Goal: Ask a question: Seek information or help from site administrators or community

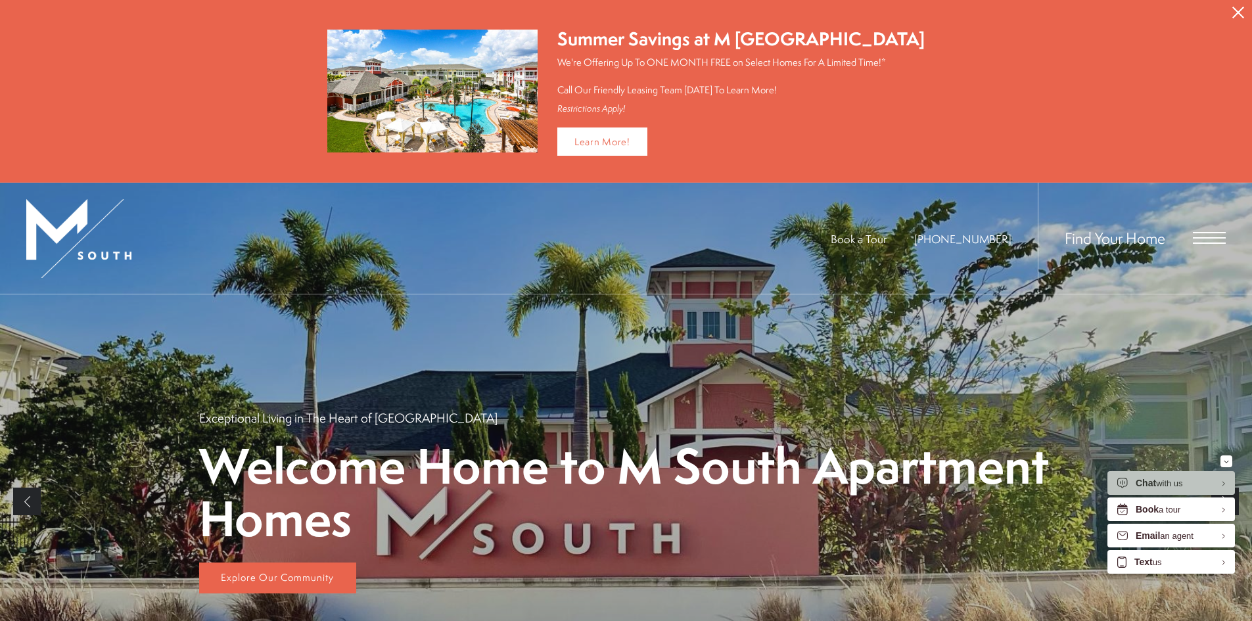
click at [1236, 13] on icon "Close Alert" at bounding box center [1238, 13] width 12 height 12
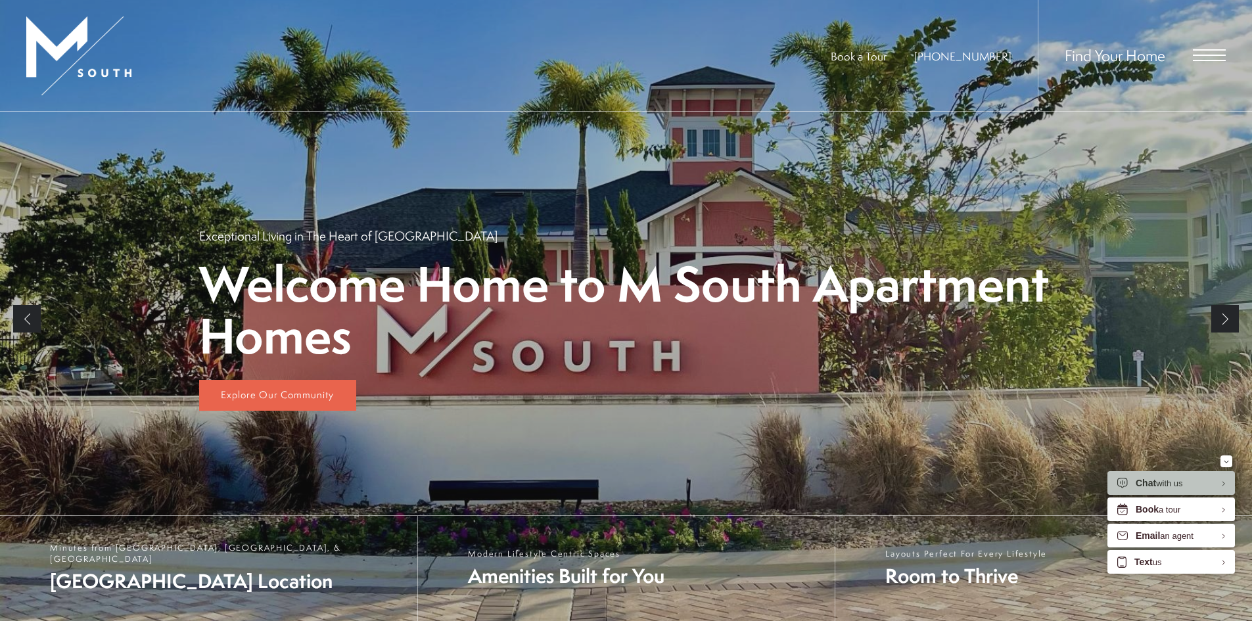
click at [1204, 49] on div "Find Your Home" at bounding box center [1132, 55] width 188 height 111
click at [1204, 66] on div "Find Your Home" at bounding box center [1132, 55] width 188 height 111
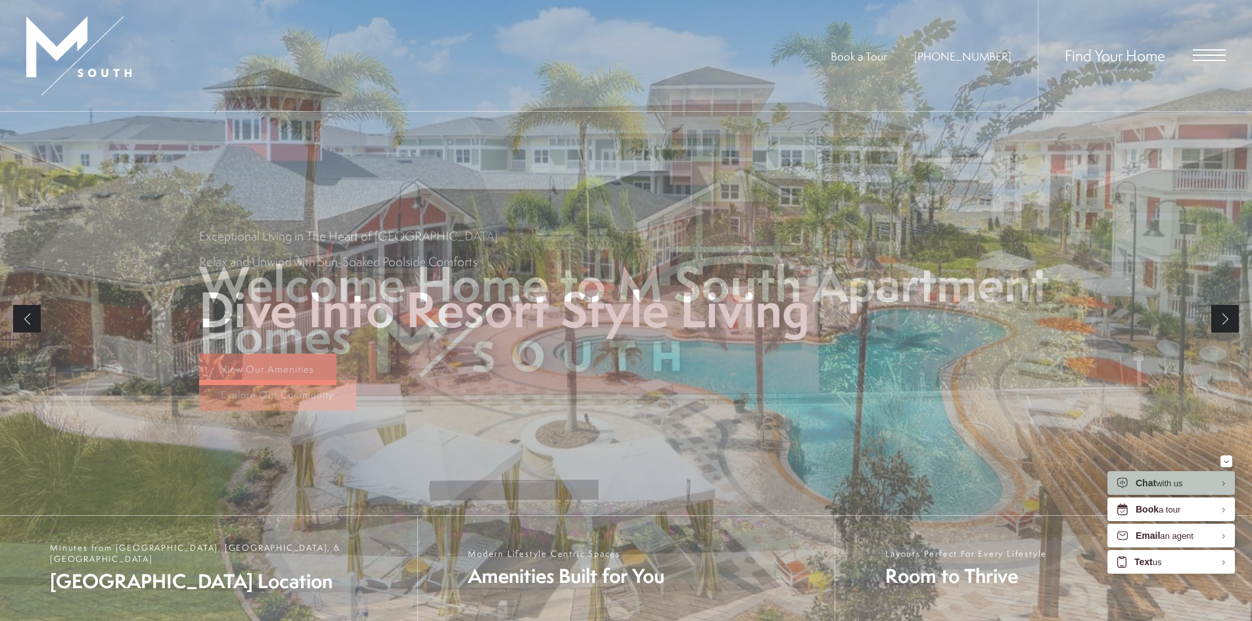
click at [1200, 60] on span "Open Menu" at bounding box center [1209, 60] width 33 height 1
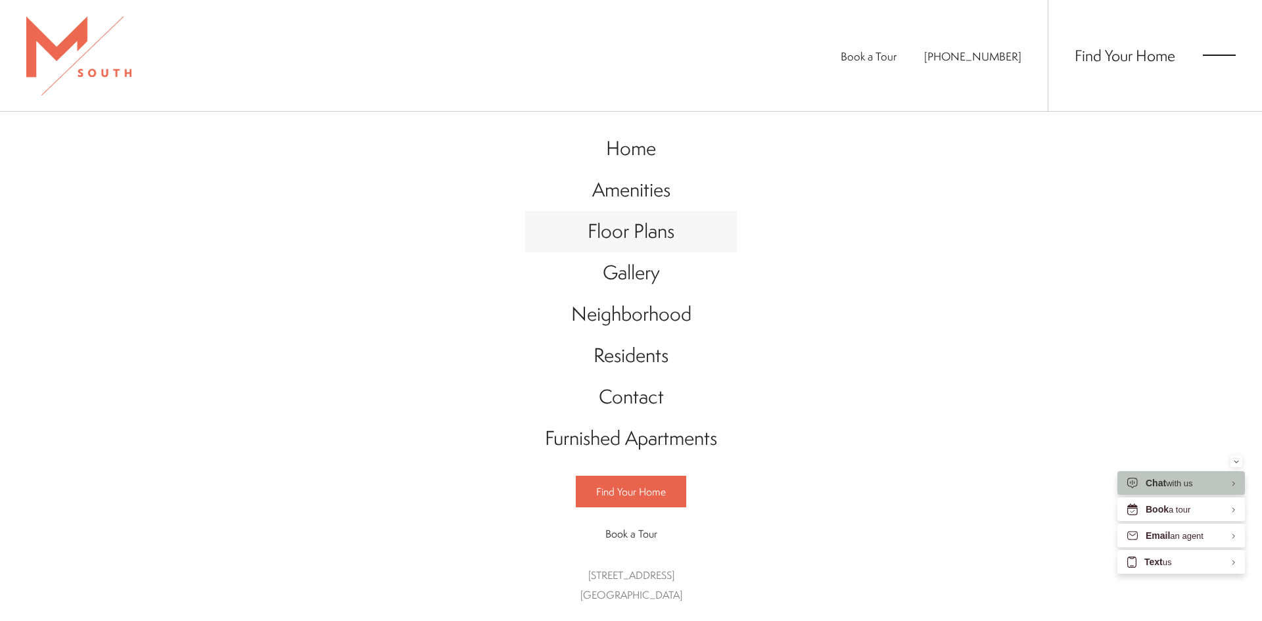
click at [656, 220] on span "Floor Plans" at bounding box center [631, 231] width 87 height 27
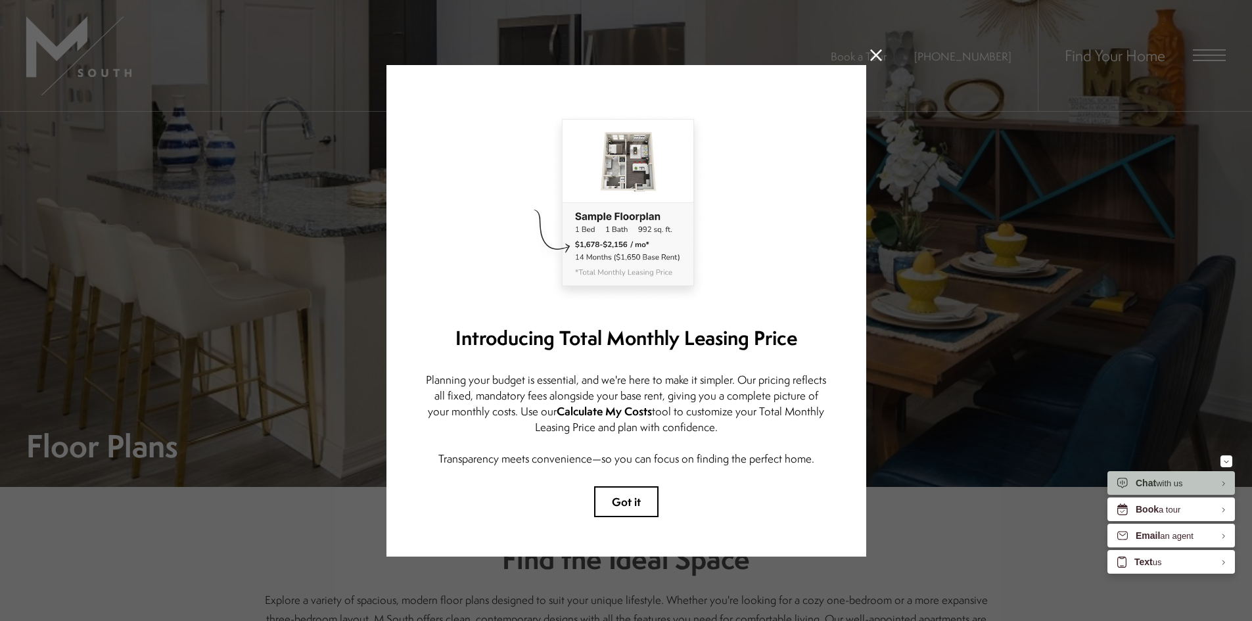
drag, startPoint x: 616, startPoint y: 516, endPoint x: 615, endPoint y: 494, distance: 22.4
click at [616, 515] on div "Introducing Total Monthly Leasing Price Planning your budget is essential, and …" at bounding box center [626, 311] width 480 height 492
click at [615, 494] on button "Got it" at bounding box center [626, 501] width 64 height 31
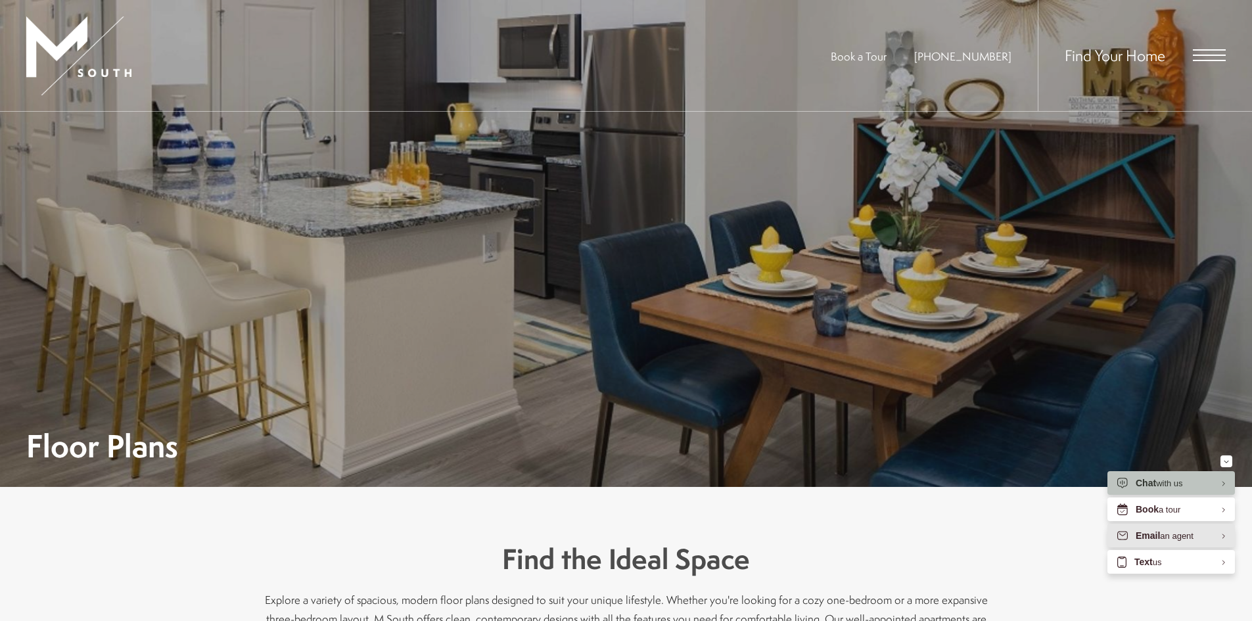
click at [1136, 530] on span "Email" at bounding box center [1148, 535] width 24 height 11
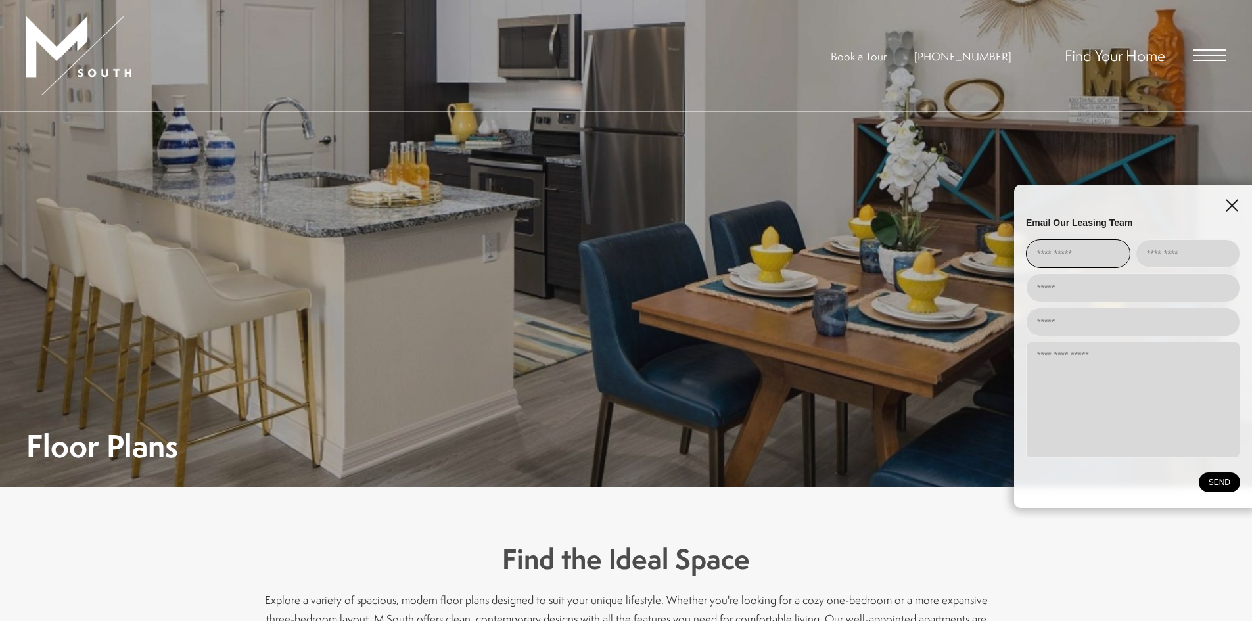
drag, startPoint x: 1090, startPoint y: 250, endPoint x: 1088, endPoint y: 266, distance: 16.0
click at [1090, 250] on input "EliseAI Widget" at bounding box center [1078, 253] width 105 height 29
type input "********"
type input "******"
type input "**********"
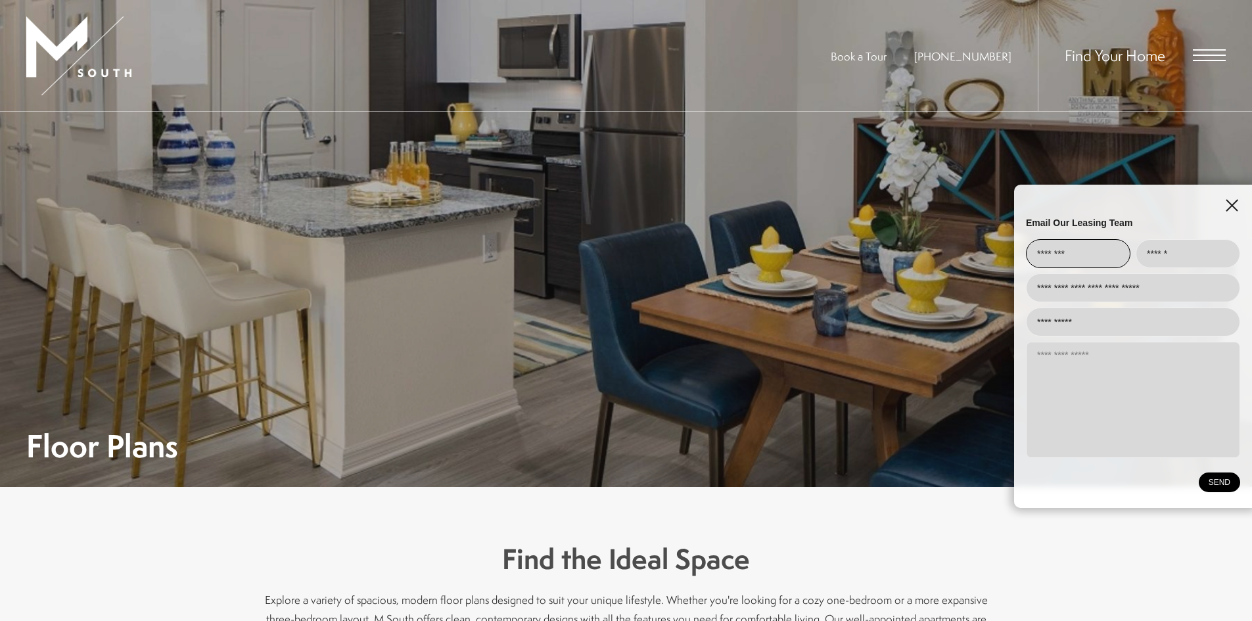
type input "**********"
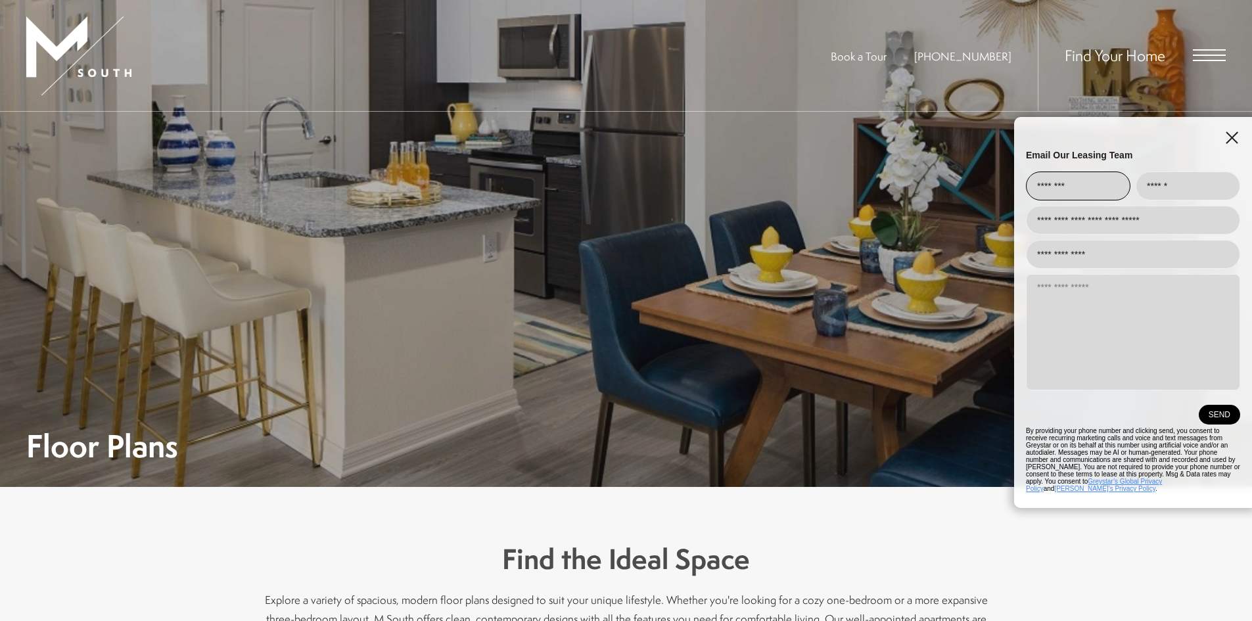
click at [1100, 314] on textarea "EliseAI Widget" at bounding box center [1133, 332] width 214 height 116
click at [1102, 322] on textarea "EliseAI Widget" at bounding box center [1133, 332] width 214 height 116
paste textarea "**********"
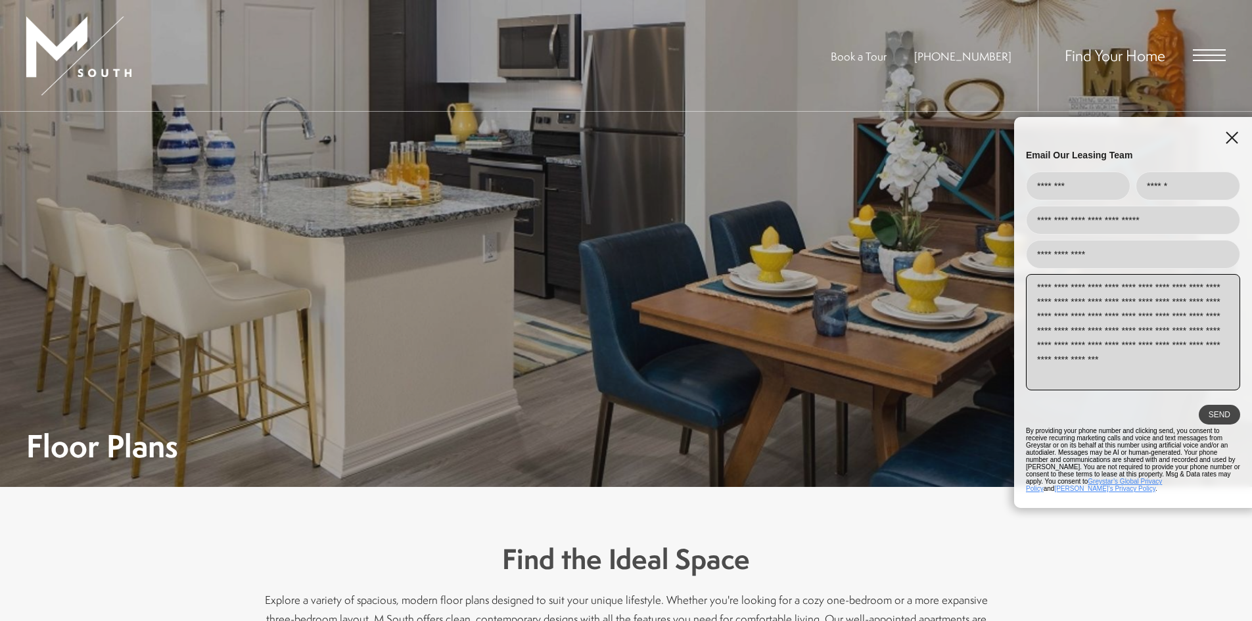
type textarea "**********"
click at [1231, 423] on button "SEND" at bounding box center [1219, 415] width 41 height 20
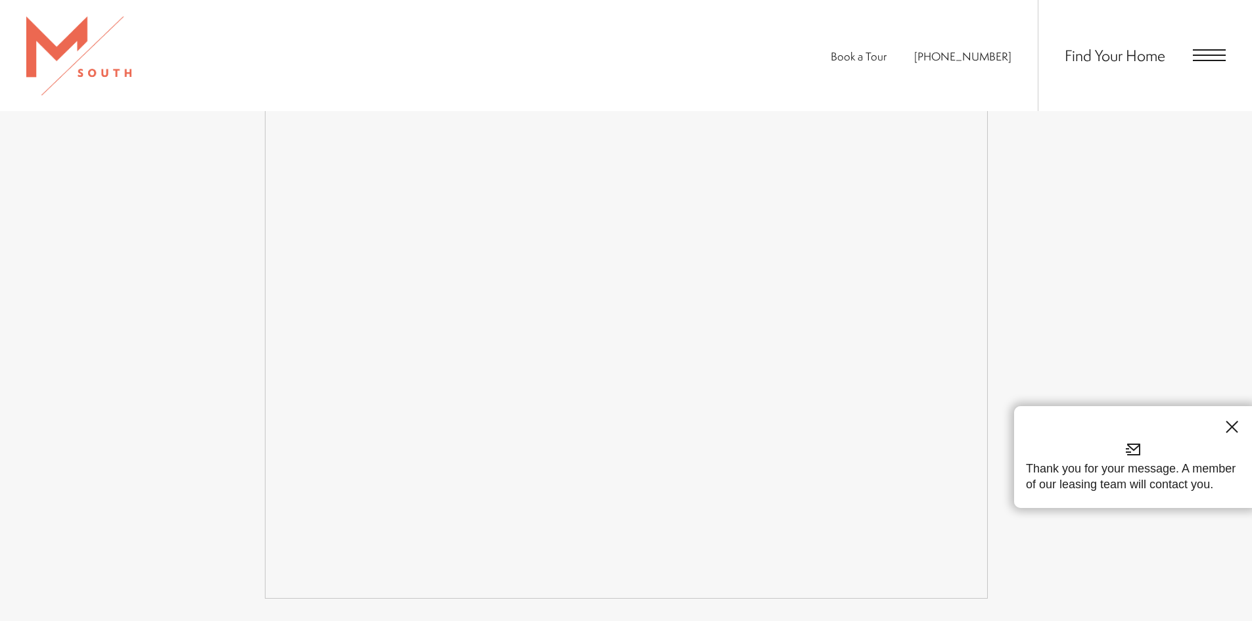
scroll to position [2498, 0]
click at [1234, 425] on line "EliseAI Widget" at bounding box center [1231, 426] width 11 height 11
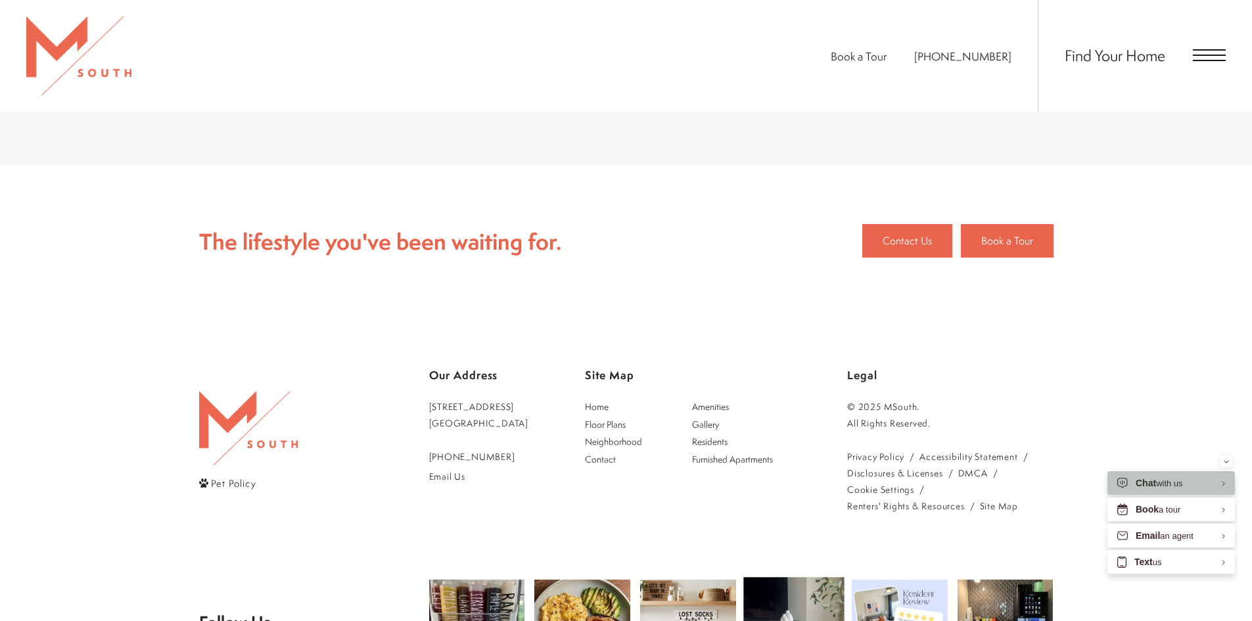
scroll to position [3116, 0]
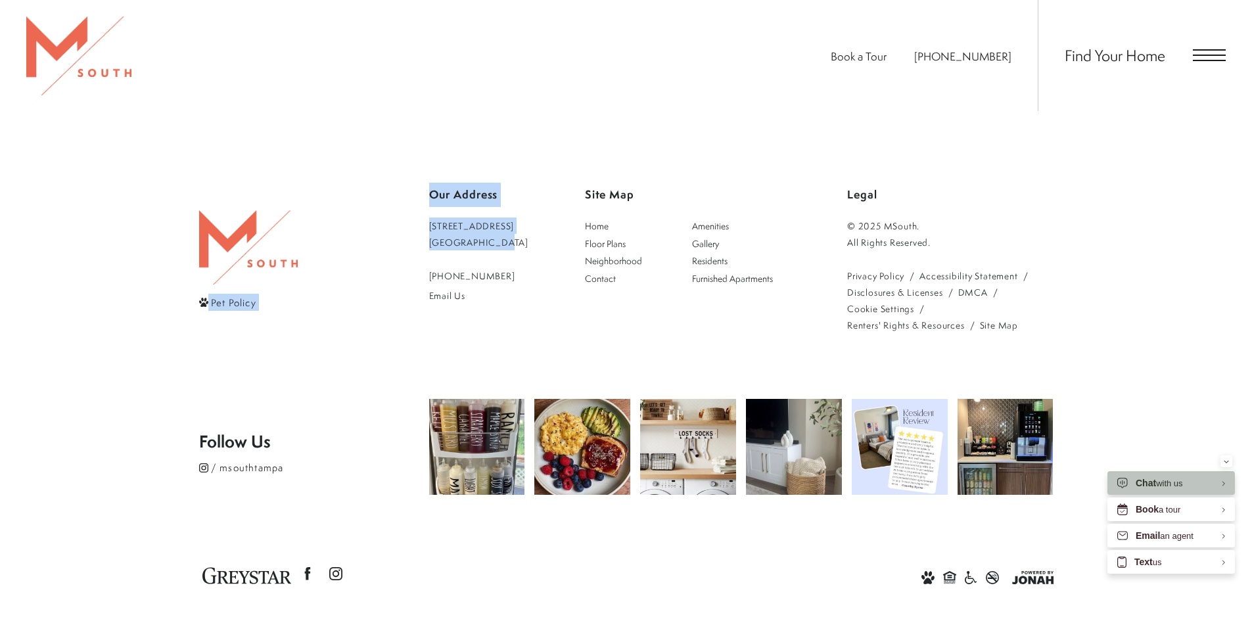
drag, startPoint x: 417, startPoint y: 199, endPoint x: 494, endPoint y: 225, distance: 81.3
click at [494, 225] on div "Pet Policy Our Address 5110 South Manhattan Avenue Tampa, FL 33611 813-570-8014…" at bounding box center [626, 258] width 854 height 151
click at [400, 212] on div "Pet Policy" at bounding box center [314, 258] width 230 height 151
click at [403, 212] on div "Pet Policy" at bounding box center [314, 258] width 230 height 151
click at [405, 210] on div "Pet Policy" at bounding box center [314, 258] width 230 height 151
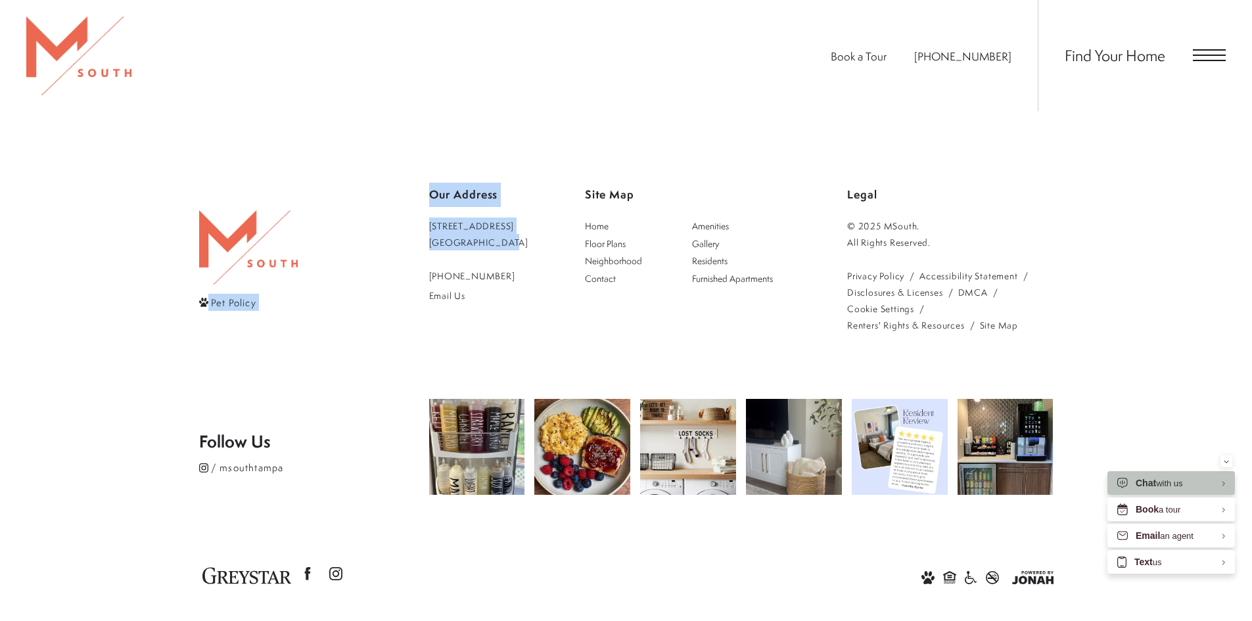
drag, startPoint x: 418, startPoint y: 202, endPoint x: 511, endPoint y: 225, distance: 96.1
click at [518, 226] on div "Pet Policy Our Address 5110 South Manhattan Avenue Tampa, FL 33611 813-570-8014…" at bounding box center [626, 258] width 854 height 151
click at [377, 220] on div "Pet Policy" at bounding box center [314, 258] width 230 height 151
click at [418, 217] on div "Pet Policy" at bounding box center [314, 258] width 230 height 151
drag, startPoint x: 425, startPoint y: 206, endPoint x: 485, endPoint y: 212, distance: 60.1
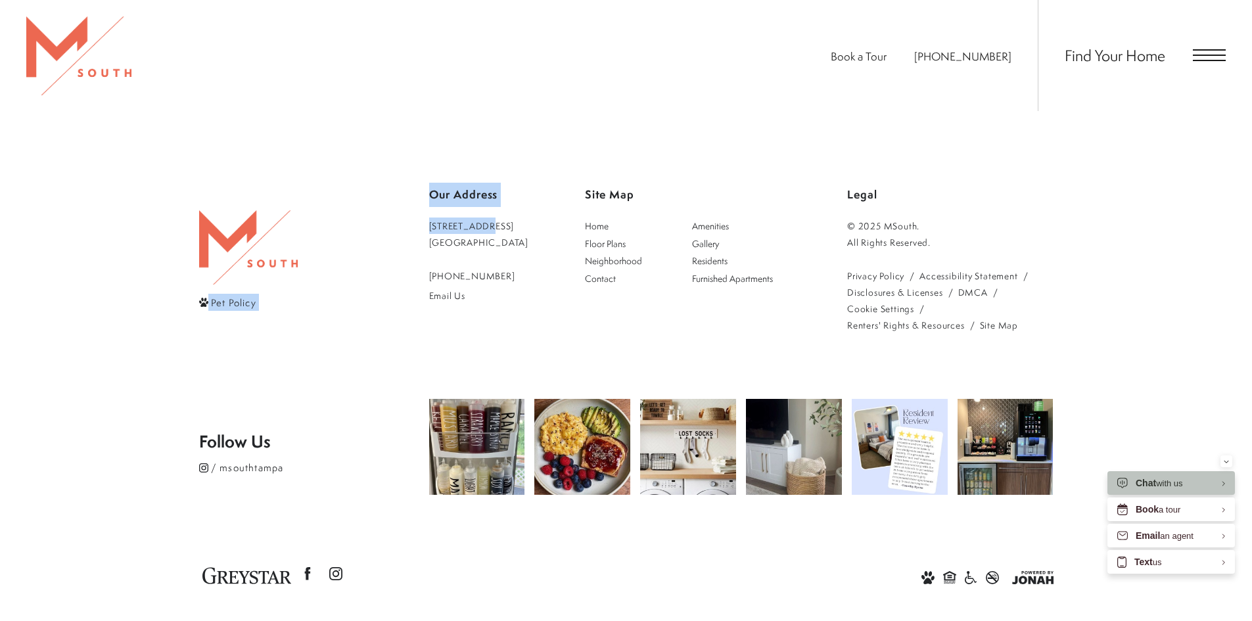
click at [485, 212] on div "Pet Policy Our Address 5110 South Manhattan Avenue Tampa, FL 33611 813-570-8014…" at bounding box center [626, 258] width 854 height 151
click at [397, 214] on div "Pet Policy" at bounding box center [314, 258] width 230 height 151
drag, startPoint x: 440, startPoint y: 217, endPoint x: 413, endPoint y: 319, distance: 105.2
click at [401, 319] on footer "Pet Policy Our Address 5110 South Manhattan Avenue Tampa, FL 33611 813-570-8014…" at bounding box center [626, 387] width 854 height 505
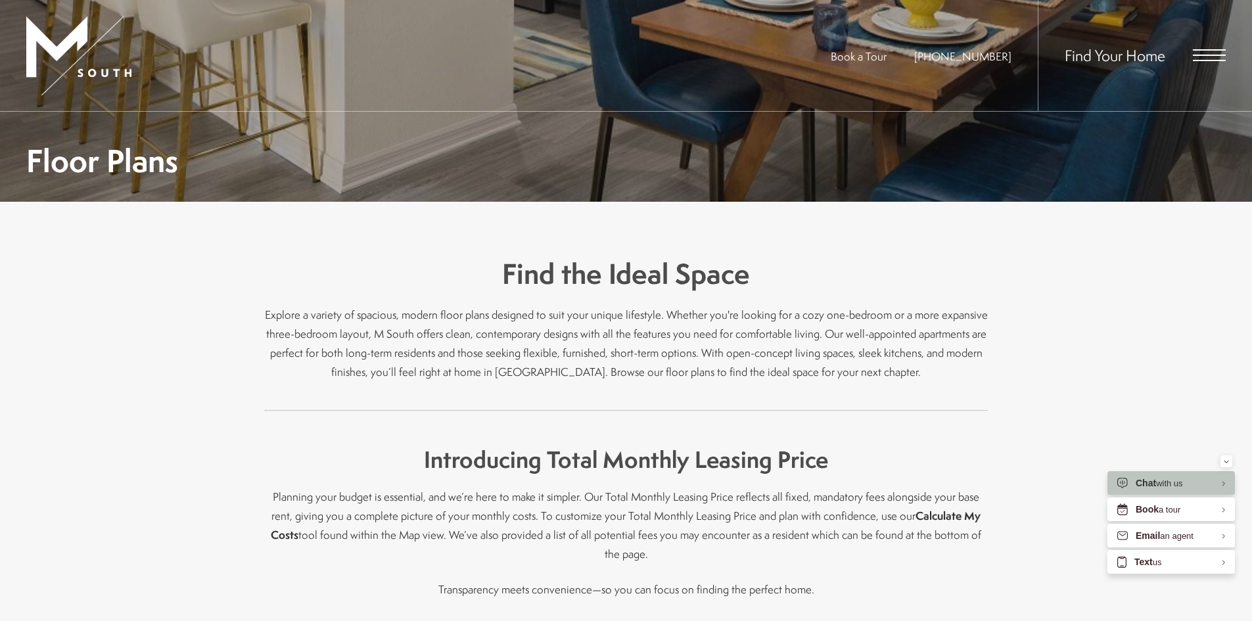
scroll to position [329, 0]
